Goal: Task Accomplishment & Management: Manage account settings

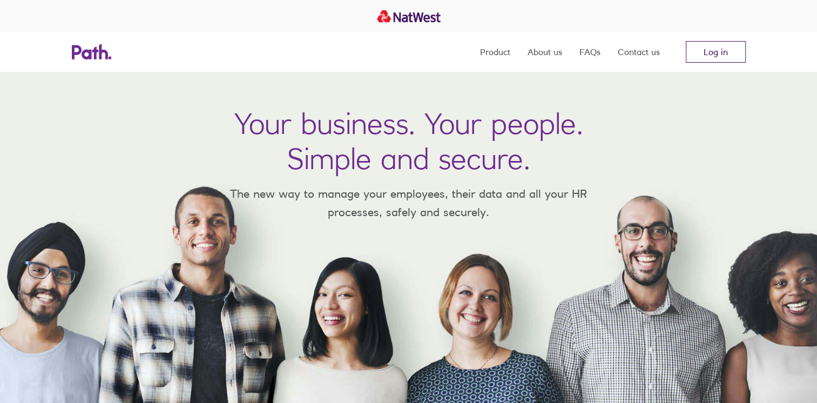
click at [723, 53] on link "Log in" at bounding box center [716, 52] width 60 height 22
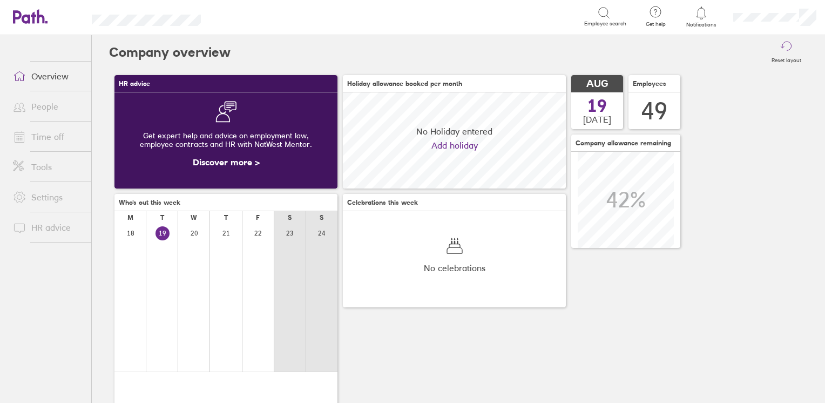
scroll to position [96, 223]
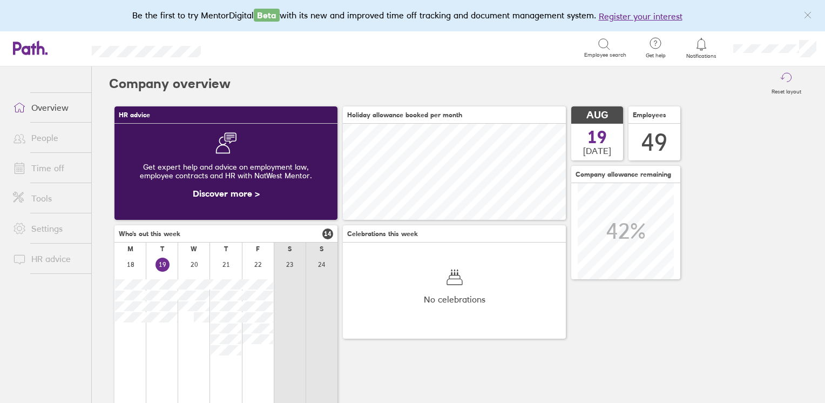
click at [42, 169] on link "Time off" at bounding box center [47, 168] width 87 height 22
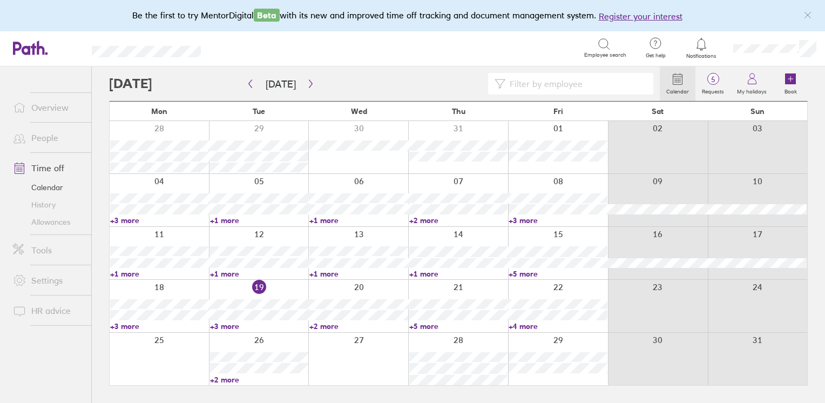
click at [43, 134] on link "People" at bounding box center [47, 138] width 87 height 22
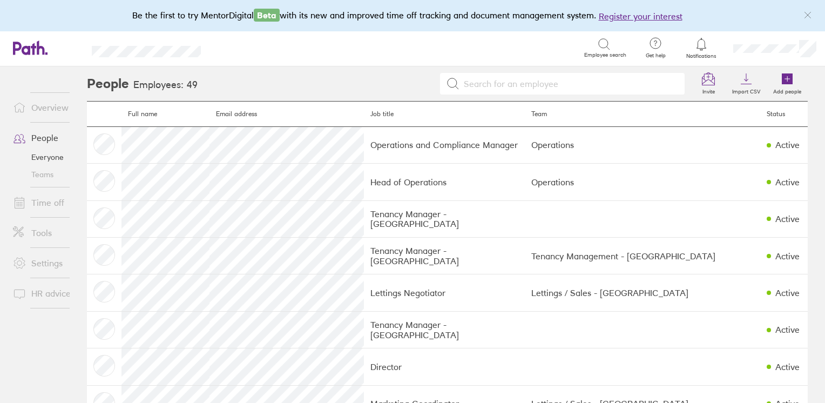
click at [490, 79] on input at bounding box center [569, 83] width 219 height 21
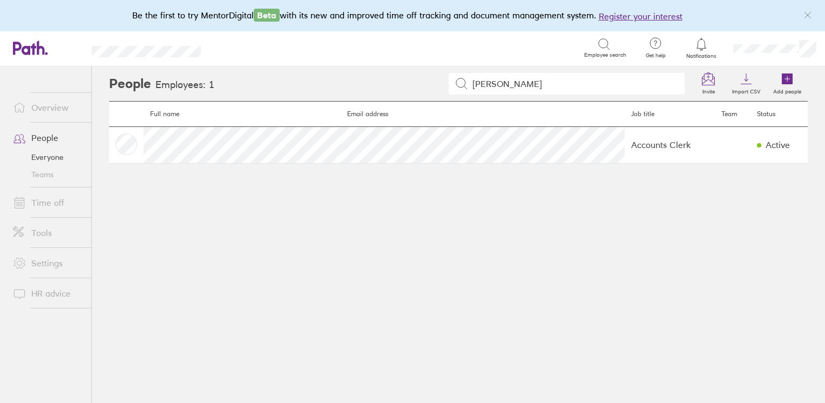
type input "linda"
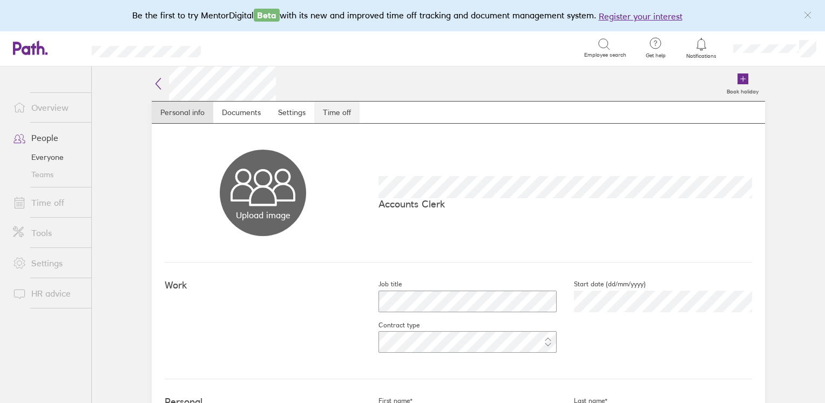
click at [340, 111] on link "Time off" at bounding box center [336, 113] width 45 height 22
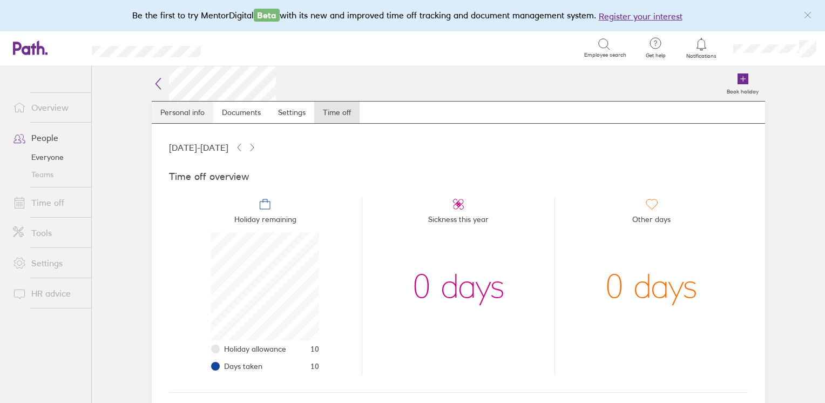
click at [179, 115] on link "Personal info" at bounding box center [183, 113] width 62 height 22
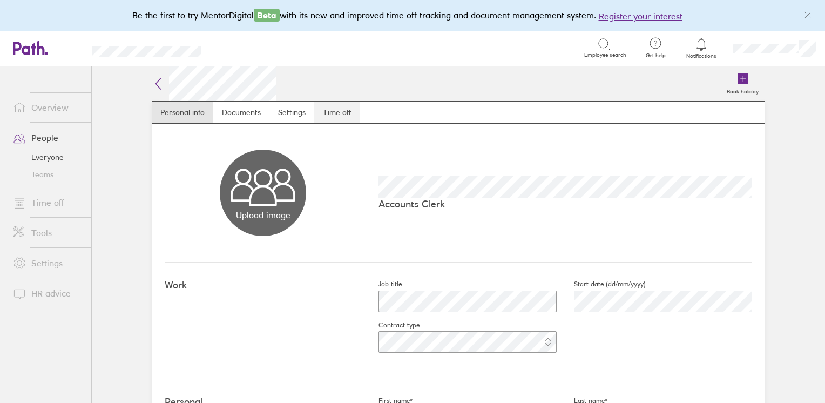
click at [328, 107] on link "Time off" at bounding box center [336, 113] width 45 height 22
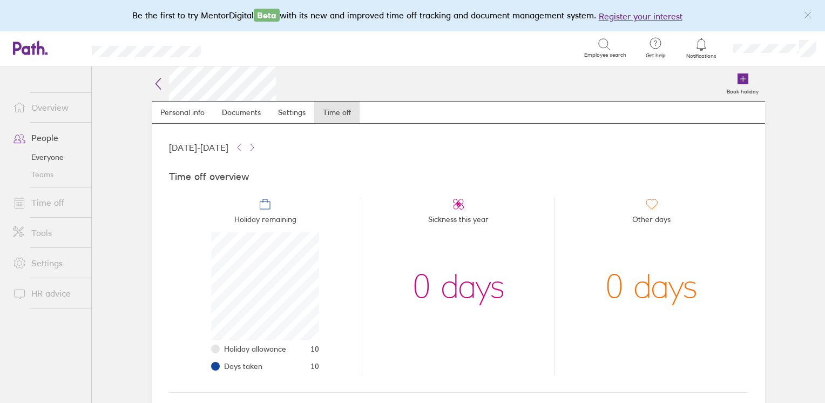
drag, startPoint x: 328, startPoint y: 107, endPoint x: 445, endPoint y: 67, distance: 123.5
click at [338, 104] on link "Time off" at bounding box center [336, 113] width 45 height 22
click at [184, 106] on link "Personal info" at bounding box center [183, 113] width 62 height 22
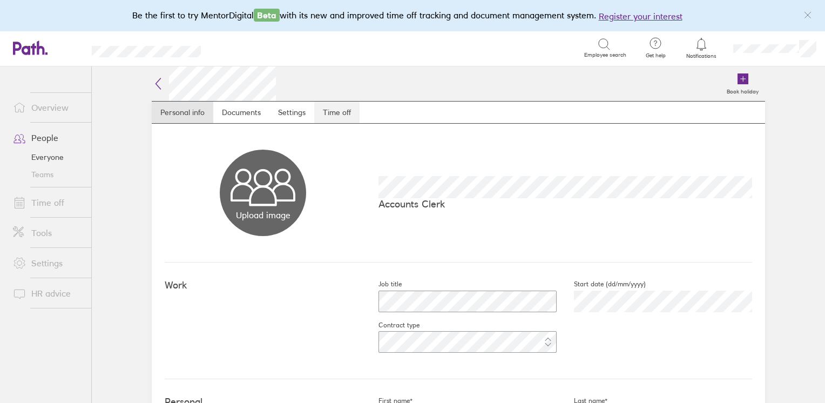
click at [328, 116] on link "Time off" at bounding box center [336, 113] width 45 height 22
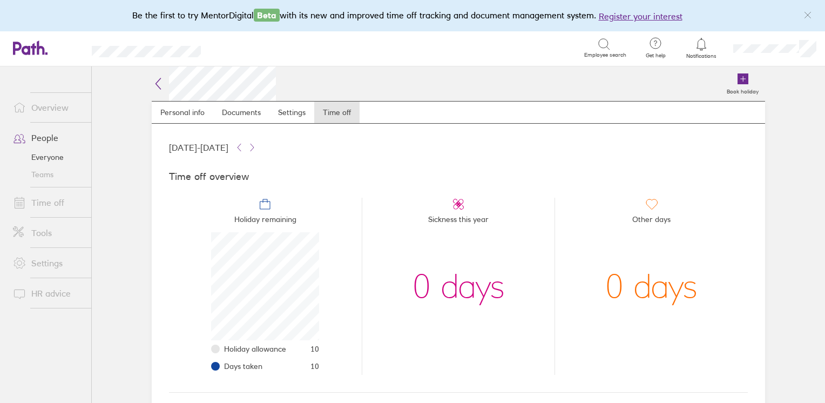
click at [52, 205] on link "Time off" at bounding box center [47, 203] width 87 height 22
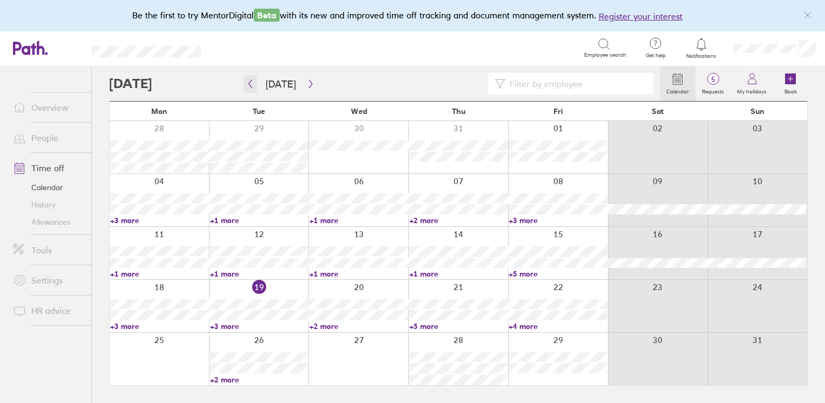
click at [253, 79] on icon "button" at bounding box center [250, 83] width 8 height 9
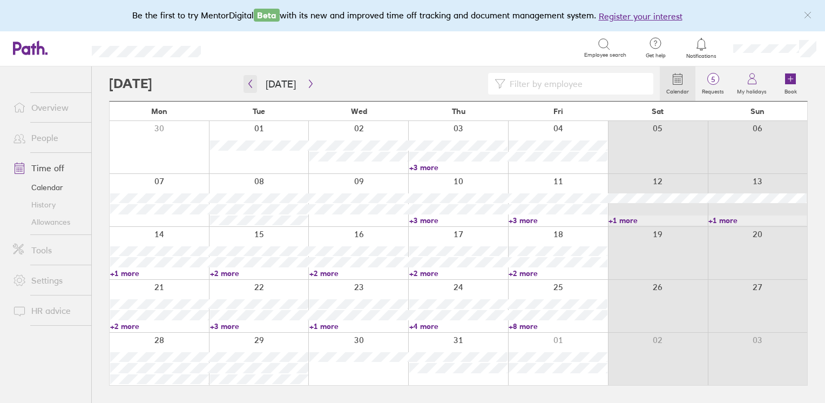
click at [252, 81] on icon "button" at bounding box center [250, 83] width 8 height 9
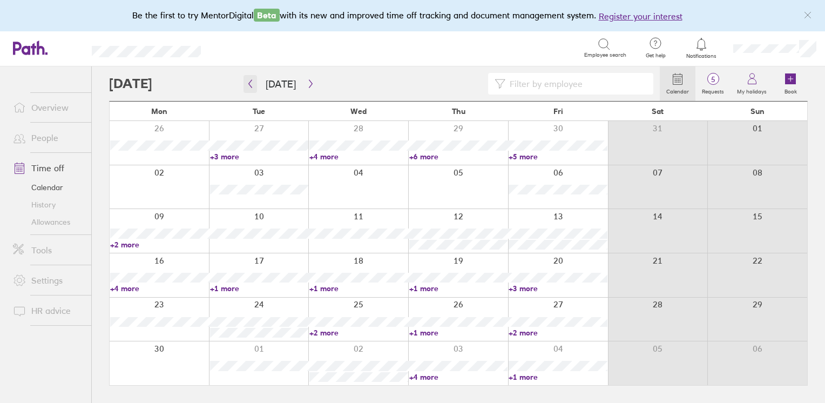
click at [252, 81] on icon "button" at bounding box center [250, 83] width 8 height 9
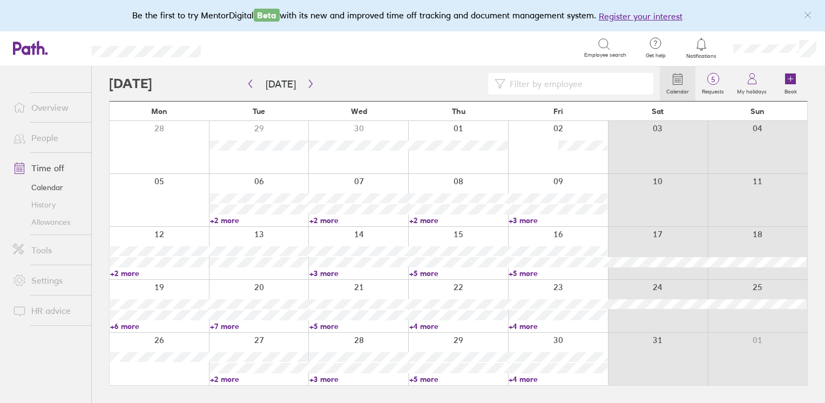
click at [525, 326] on link "+4 more" at bounding box center [558, 326] width 99 height 10
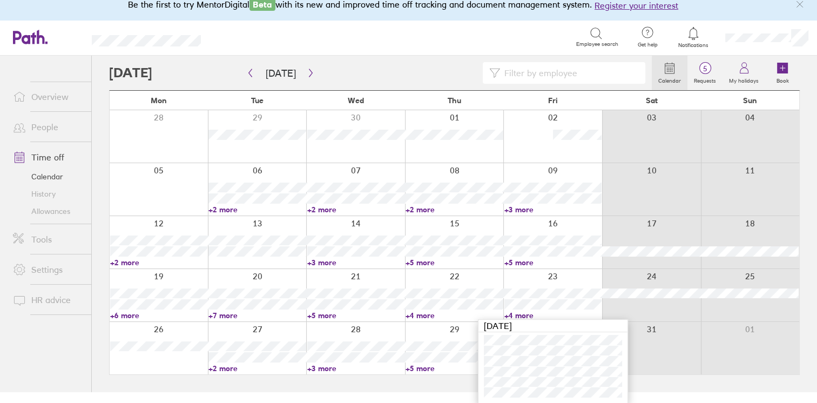
click at [515, 264] on link "+5 more" at bounding box center [552, 263] width 97 height 10
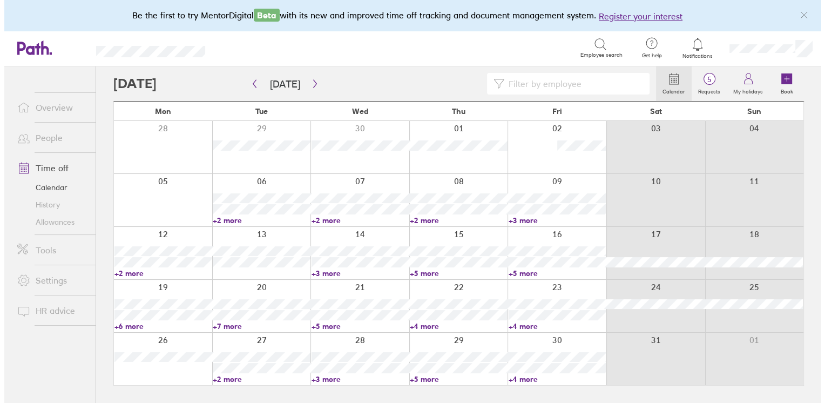
scroll to position [0, 0]
click at [528, 271] on link "+5 more" at bounding box center [558, 273] width 99 height 10
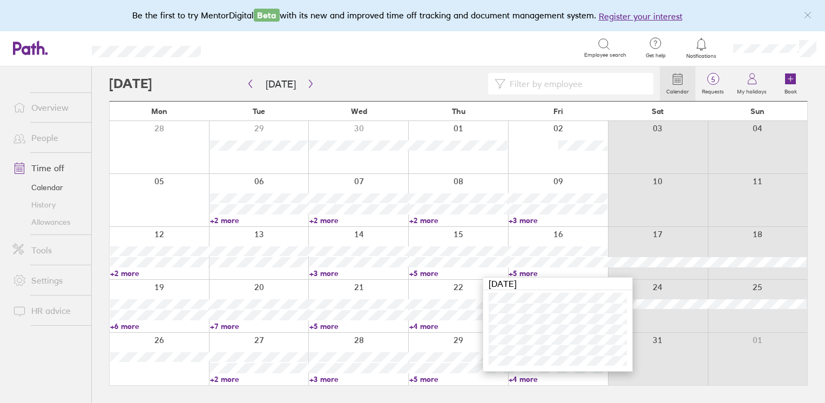
click at [423, 272] on link "+5 more" at bounding box center [458, 273] width 99 height 10
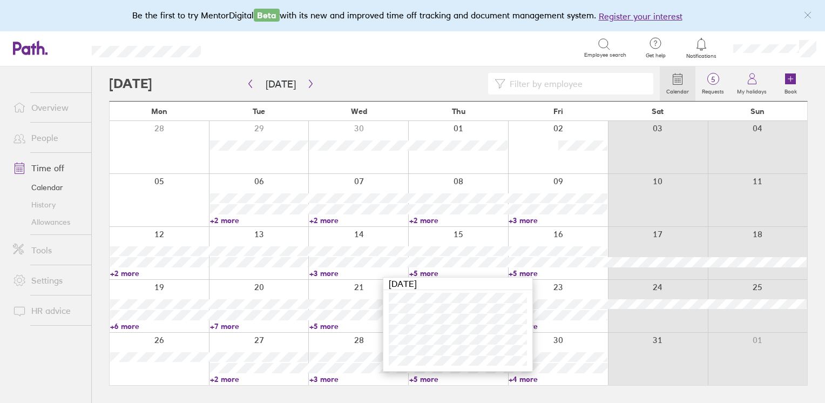
click at [557, 81] on input at bounding box center [577, 83] width 142 height 21
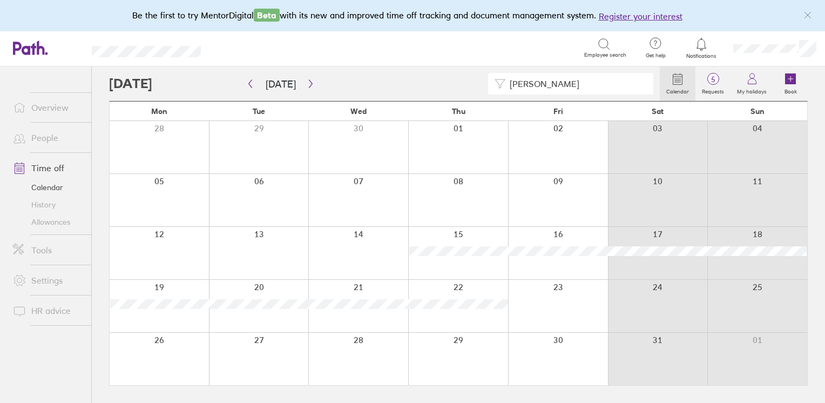
type input "linda"
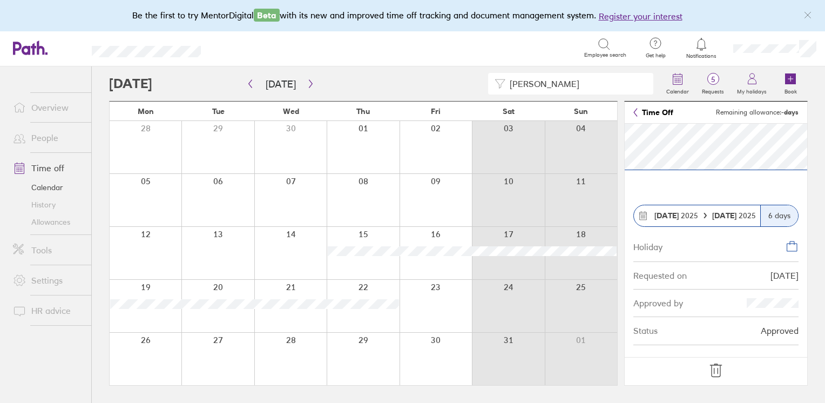
click at [758, 240] on div "Holiday" at bounding box center [716, 246] width 165 height 31
click at [796, 252] on div "Holiday" at bounding box center [716, 246] width 165 height 31
click at [783, 278] on div "28/04/25" at bounding box center [785, 276] width 28 height 10
drag, startPoint x: 783, startPoint y: 278, endPoint x: 750, endPoint y: 353, distance: 82.5
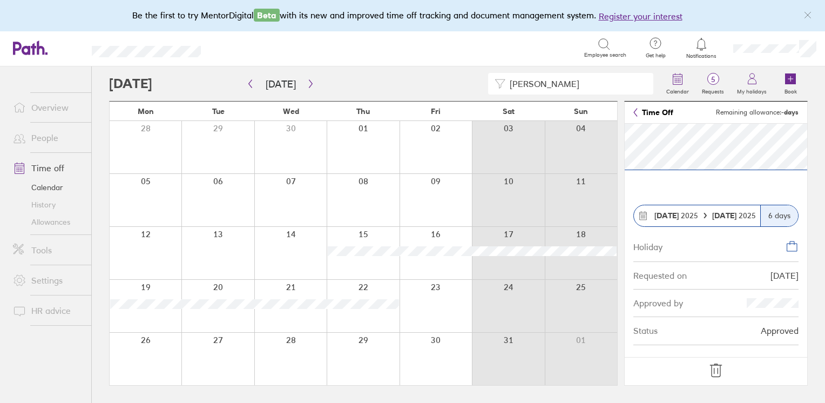
click at [750, 353] on section "15 May 2025 22 May 2025 6 days Holiday Requested on 28/04/25 Approved by Status…" at bounding box center [716, 240] width 183 height 233
click at [702, 212] on div "15 May 2025" at bounding box center [676, 215] width 52 height 9
click at [705, 214] on icon at bounding box center [705, 215] width 2 height 5
click at [766, 213] on div "6 days" at bounding box center [779, 215] width 38 height 21
click at [41, 138] on link "People" at bounding box center [47, 138] width 87 height 22
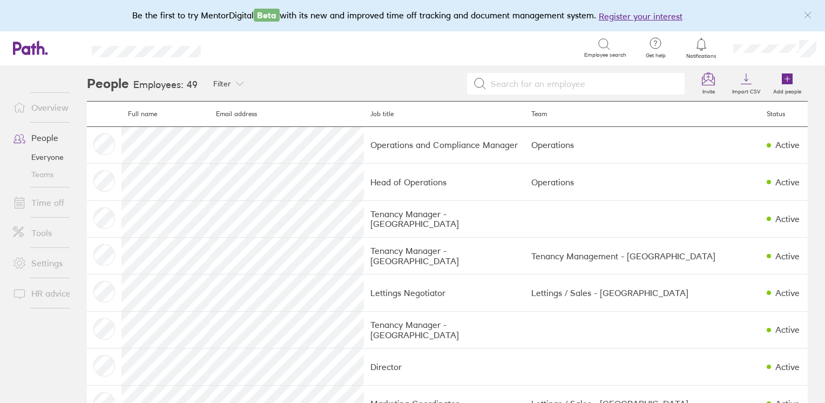
click at [559, 89] on input at bounding box center [583, 83] width 192 height 21
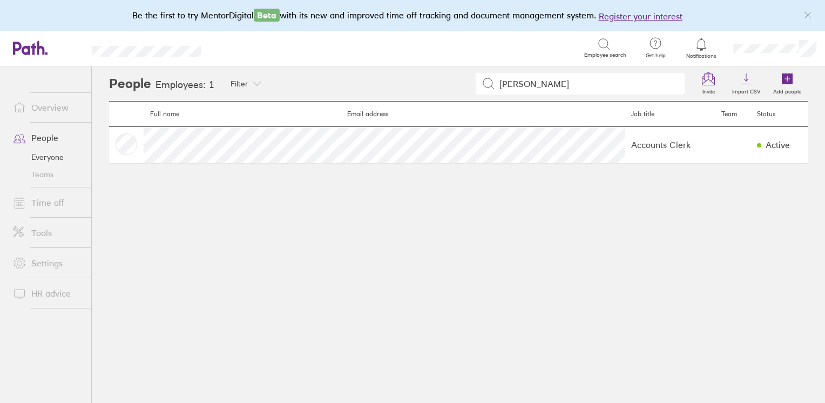
type input "linda"
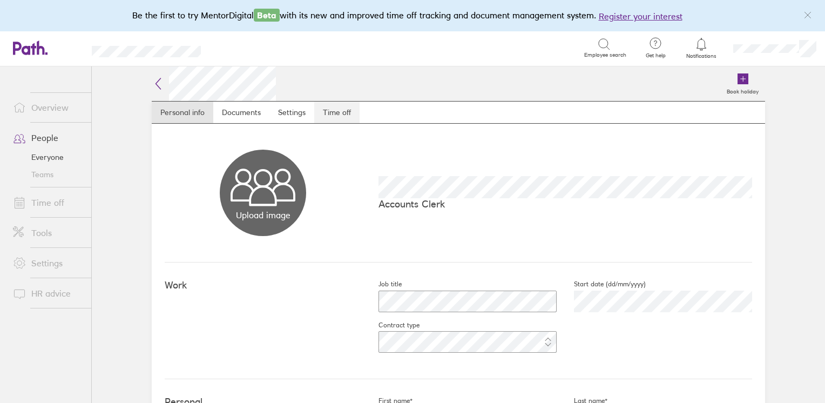
click at [338, 113] on link "Time off" at bounding box center [336, 113] width 45 height 22
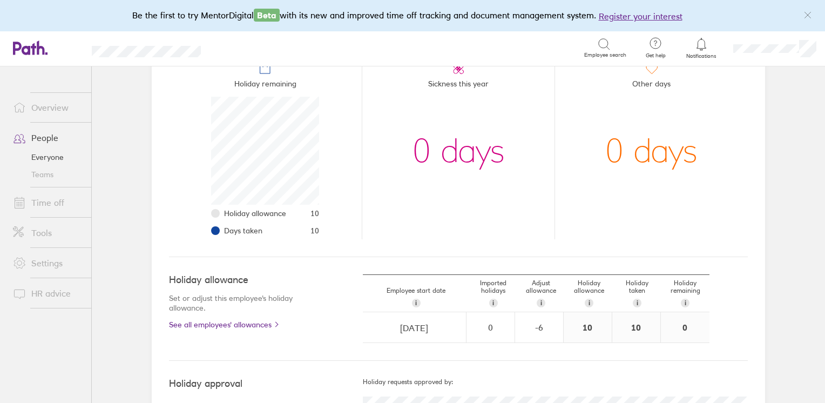
scroll to position [162, 0]
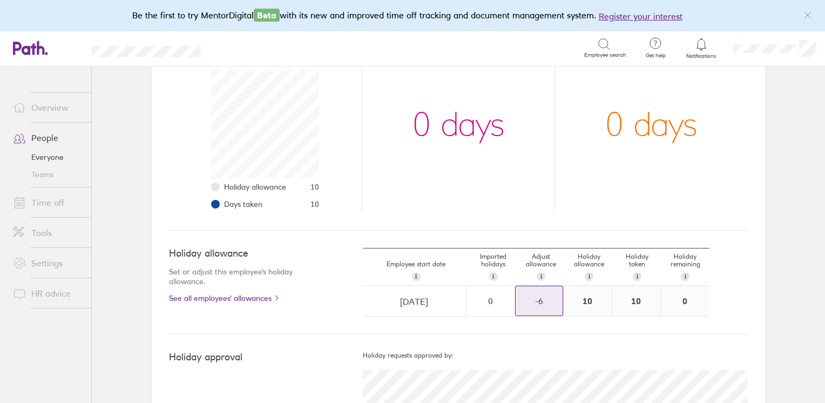
click at [540, 300] on div "-6" at bounding box center [539, 301] width 47 height 10
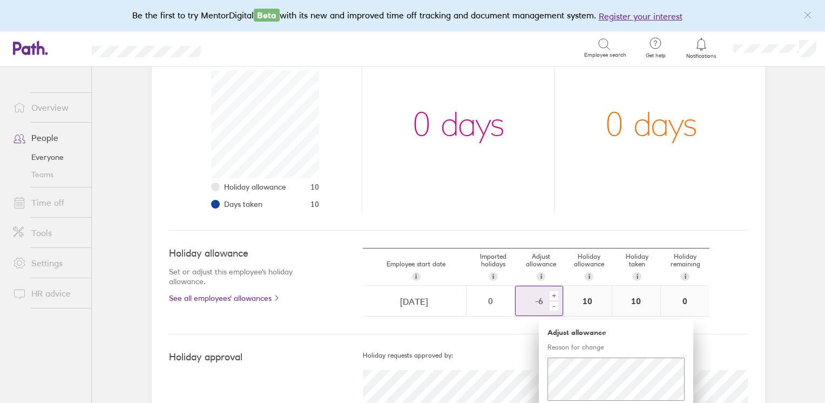
click at [550, 296] on div "+" at bounding box center [554, 295] width 9 height 9
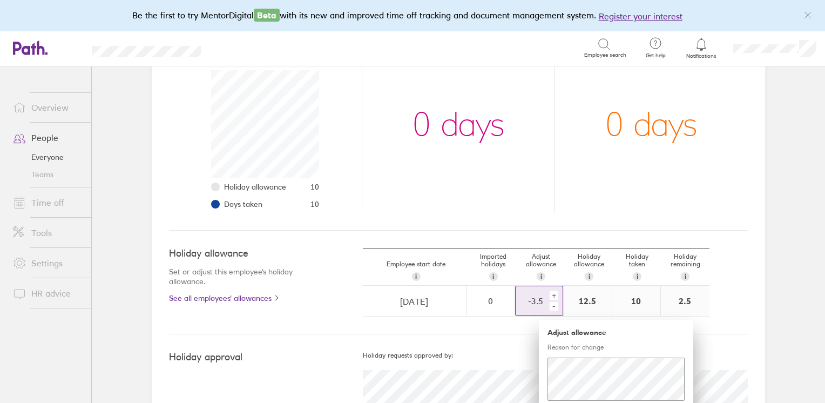
click at [550, 296] on div "+" at bounding box center [554, 295] width 9 height 9
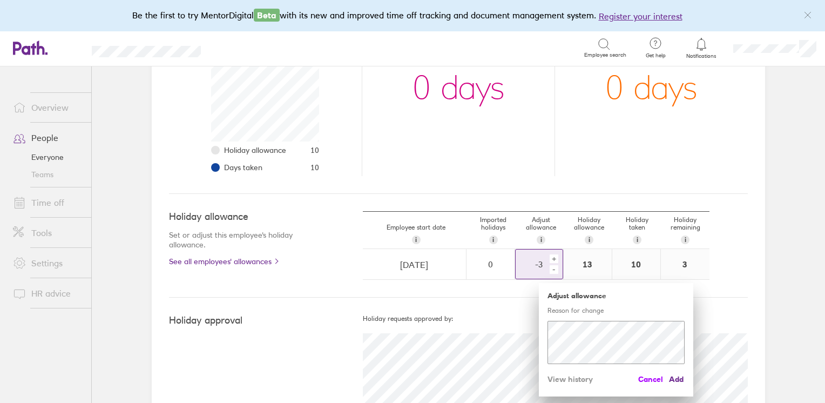
scroll to position [216, 0]
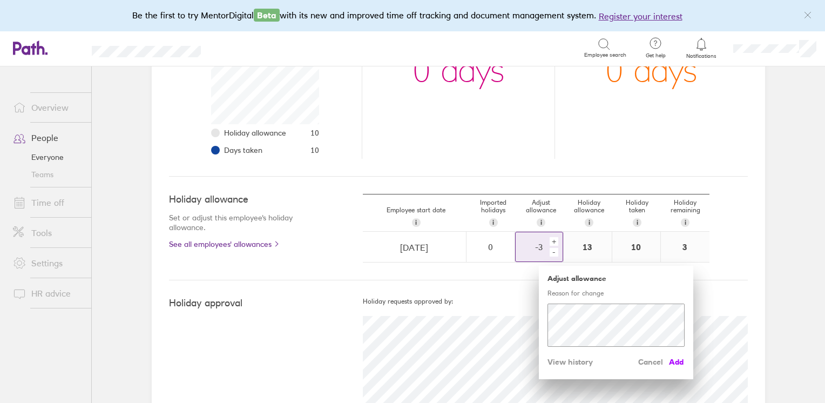
click at [668, 362] on span "Add" at bounding box center [676, 361] width 17 height 17
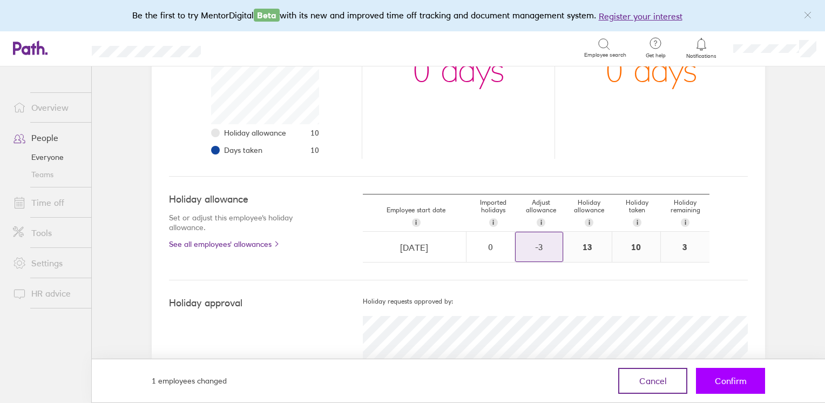
click at [716, 373] on button "Confirm" at bounding box center [730, 381] width 69 height 26
click at [730, 383] on span "Confirm" at bounding box center [731, 381] width 32 height 10
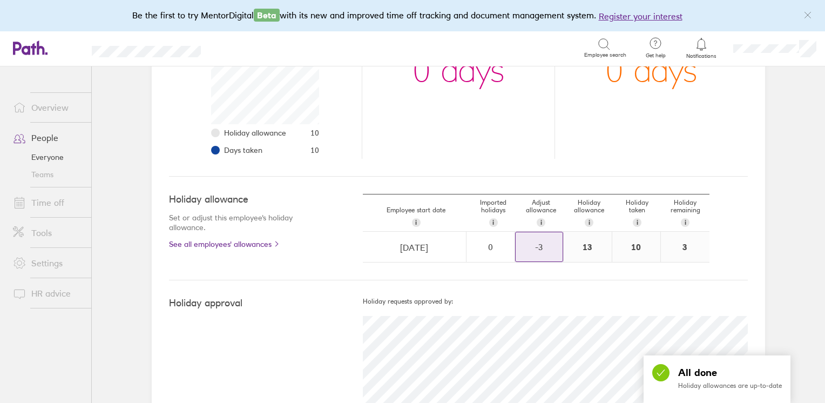
scroll to position [0, 0]
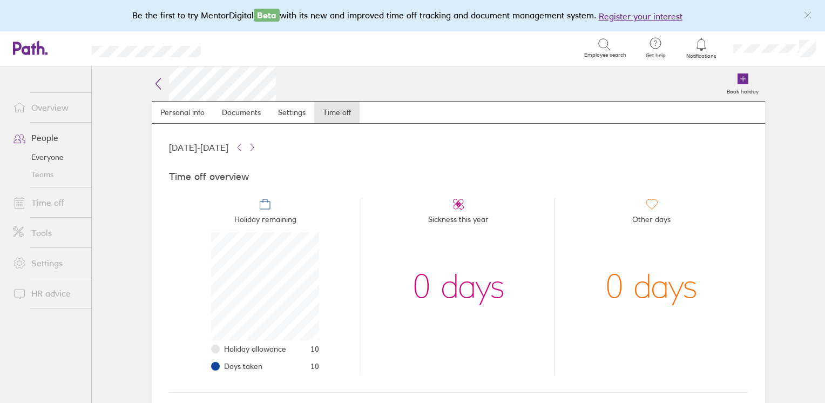
click at [50, 109] on link "Overview" at bounding box center [47, 108] width 87 height 22
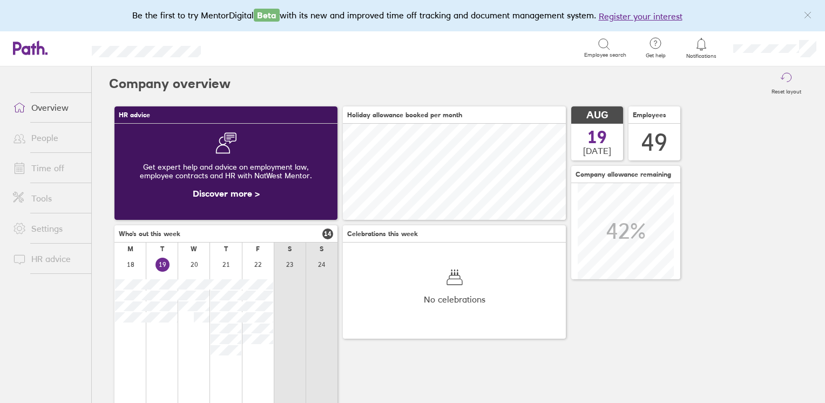
scroll to position [96, 223]
click at [45, 134] on link "People" at bounding box center [47, 138] width 87 height 22
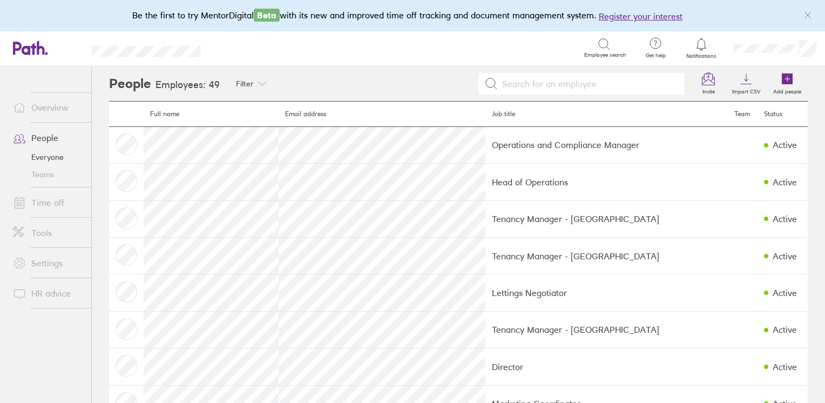
click at [530, 87] on input at bounding box center [588, 83] width 181 height 21
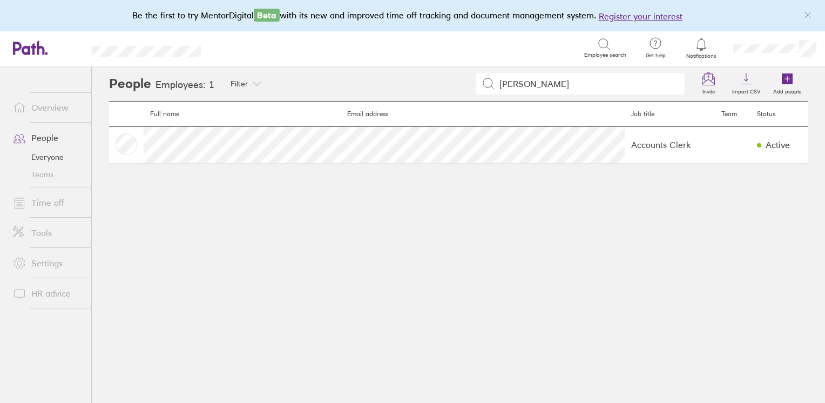
type input "linda"
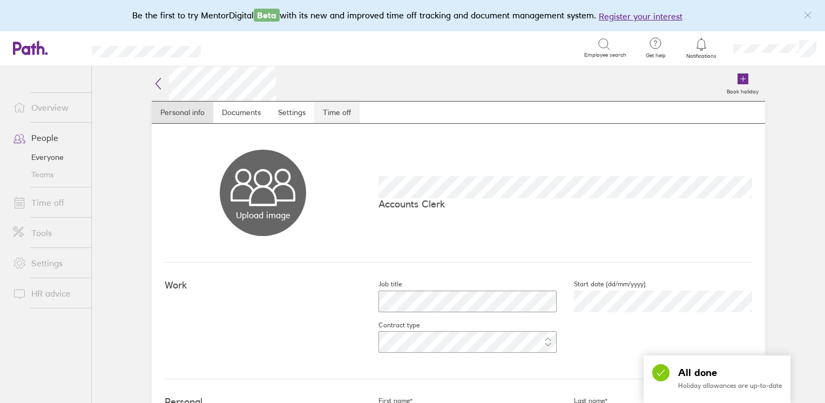
click at [333, 120] on link "Time off" at bounding box center [336, 113] width 45 height 22
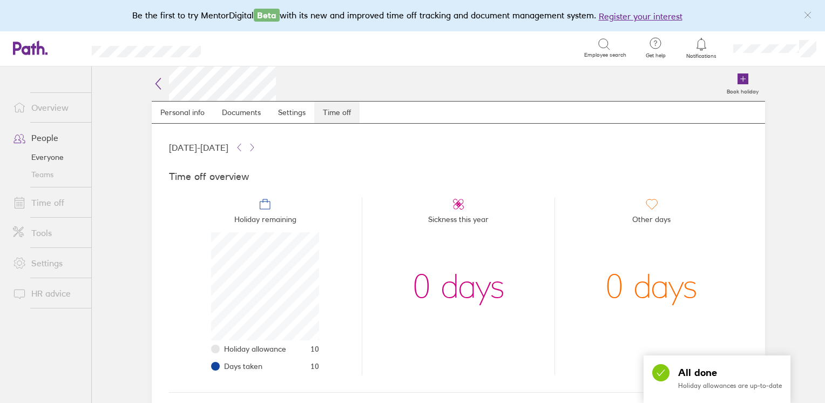
scroll to position [108, 108]
click at [156, 82] on icon at bounding box center [158, 83] width 5 height 11
